Goal: Communication & Community: Answer question/provide support

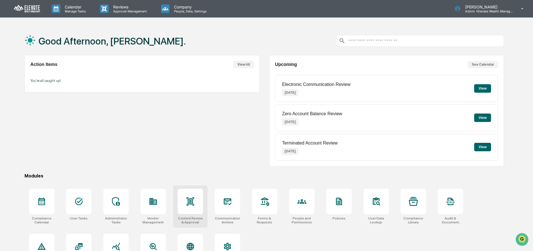
scroll to position [32, 0]
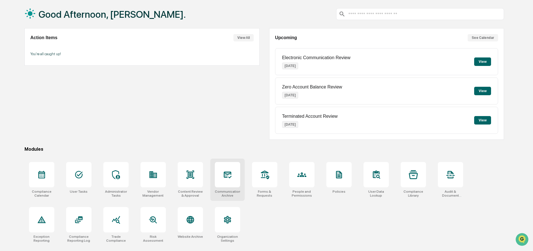
click at [225, 173] on icon at bounding box center [227, 174] width 9 height 9
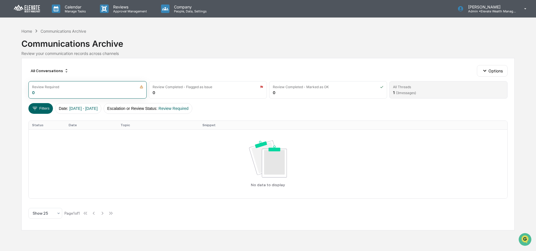
click at [412, 92] on span "( 3 messages)" at bounding box center [406, 93] width 20 height 4
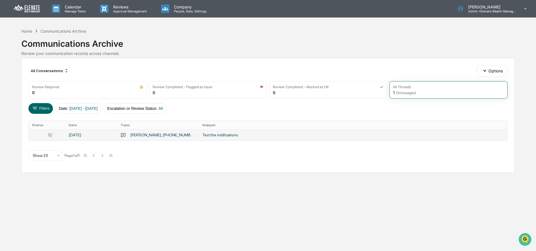
click at [203, 134] on div "Test the notifications" at bounding box center [315, 135] width 225 height 5
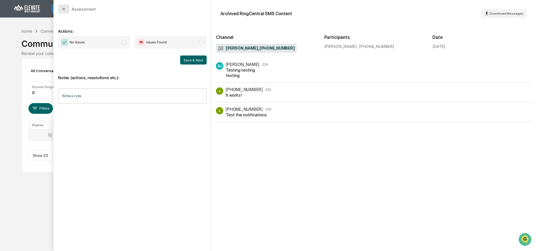
click at [63, 9] on icon "modal" at bounding box center [63, 9] width 1 height 2
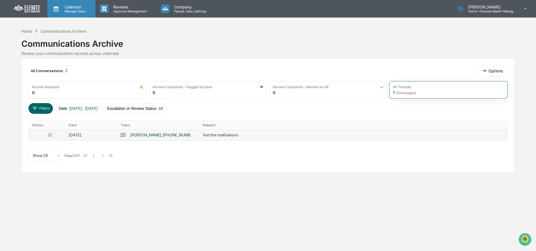
click at [70, 9] on p "Manage Tasks" at bounding box center [74, 11] width 28 height 4
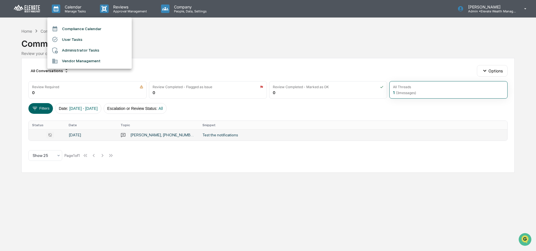
click at [161, 42] on div at bounding box center [268, 125] width 536 height 251
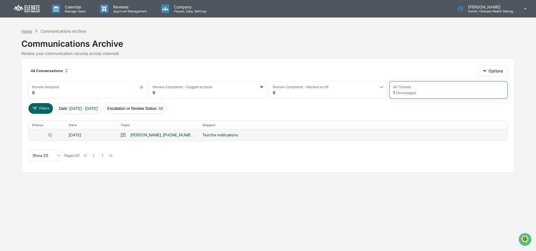
click at [23, 31] on div "Home" at bounding box center [26, 31] width 11 height 5
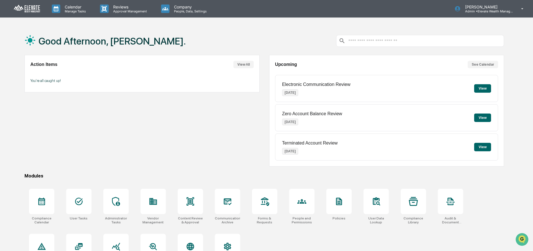
scroll to position [32, 0]
